Goal: Find specific page/section: Find specific page/section

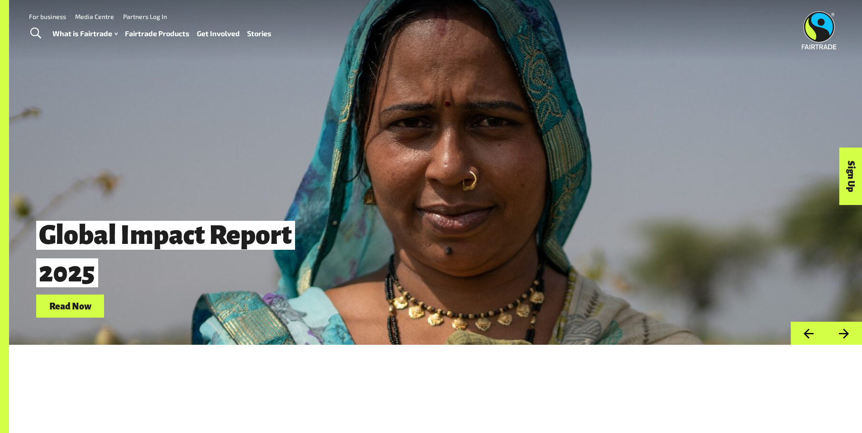
click at [141, 33] on link "Fairtrade Products" at bounding box center [157, 33] width 65 height 13
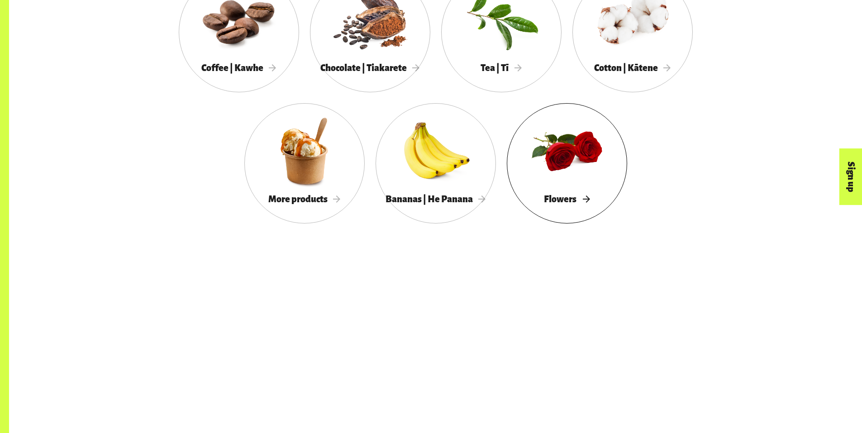
scroll to position [1024, 0]
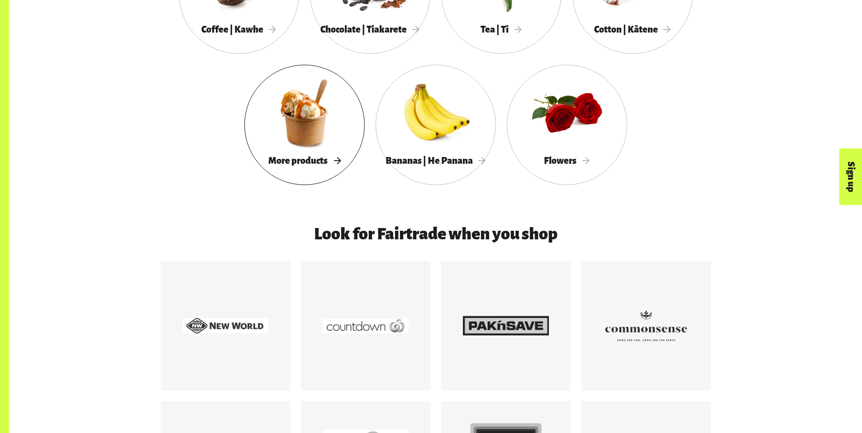
click at [287, 170] on div "More products" at bounding box center [304, 161] width 120 height 19
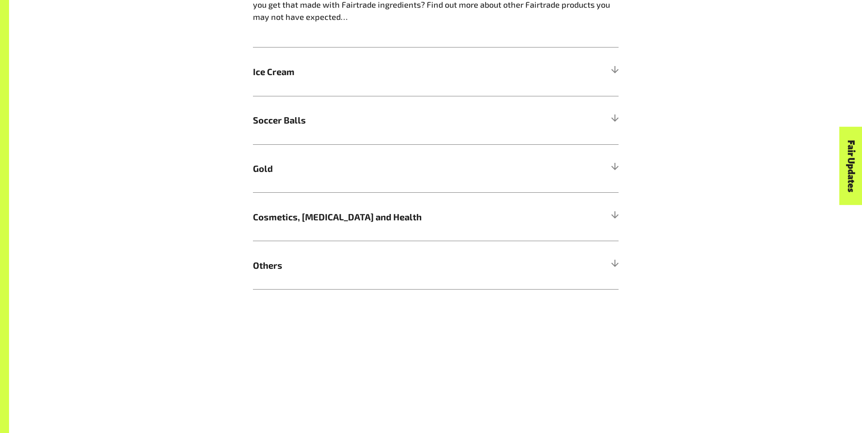
scroll to position [694, 0]
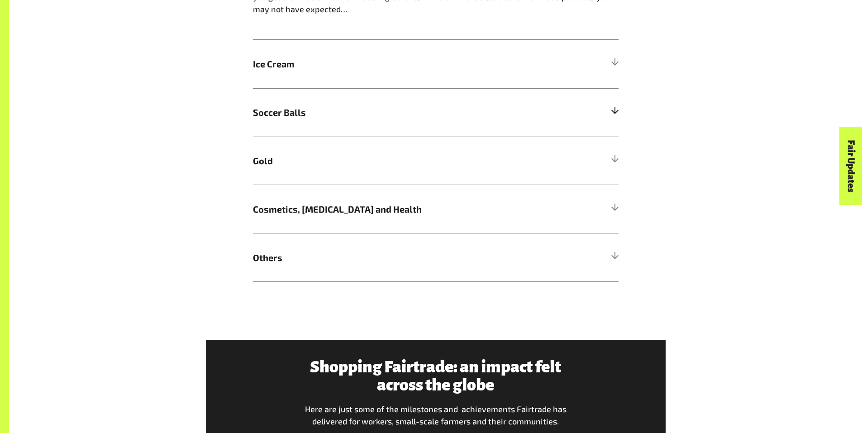
click at [366, 119] on span "Soccer Balls" at bounding box center [390, 112] width 274 height 14
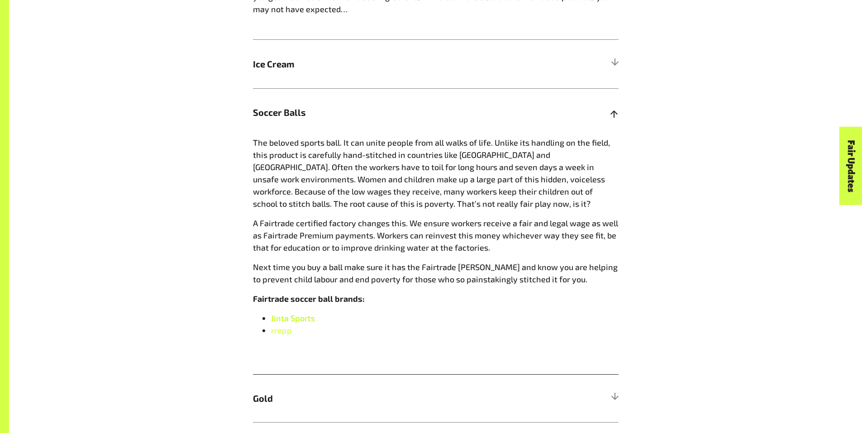
click at [307, 323] on span "Jinta Sports" at bounding box center [293, 318] width 44 height 10
